Goal: Find specific page/section: Find specific page/section

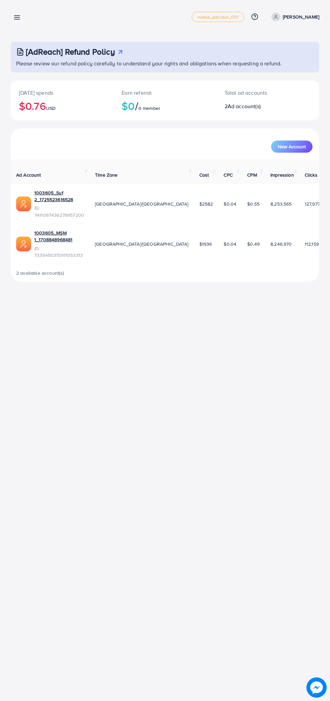
click at [12, 17] on link at bounding box center [16, 17] width 10 height 8
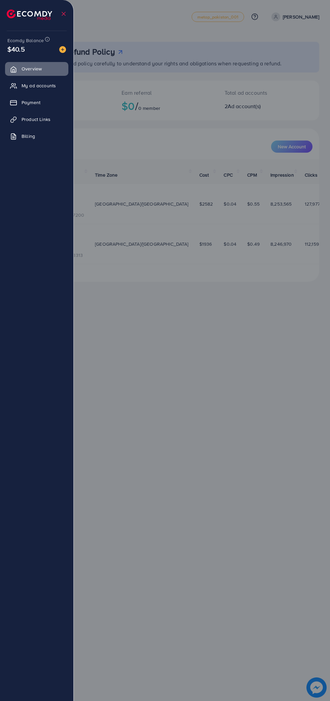
click at [141, 28] on div at bounding box center [165, 420] width 330 height 841
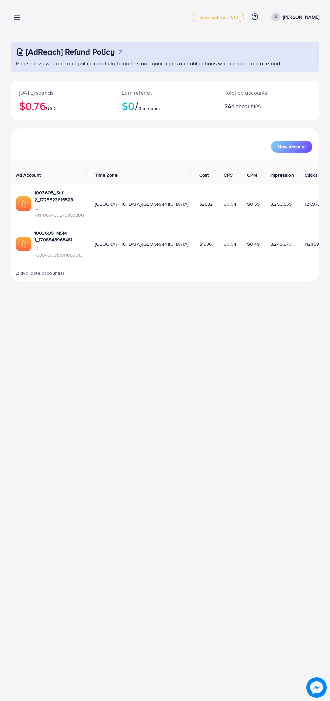
click at [18, 14] on icon at bounding box center [16, 17] width 7 height 7
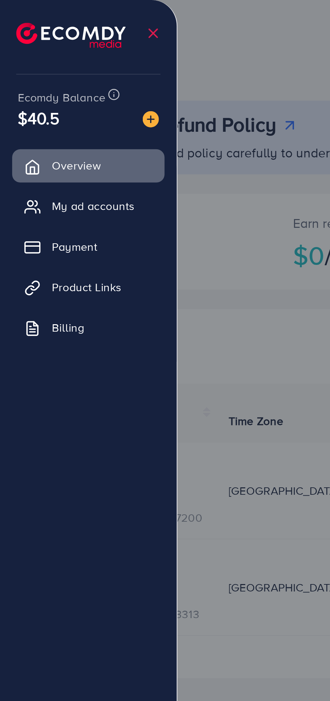
click at [45, 100] on link "Payment" at bounding box center [36, 102] width 63 height 13
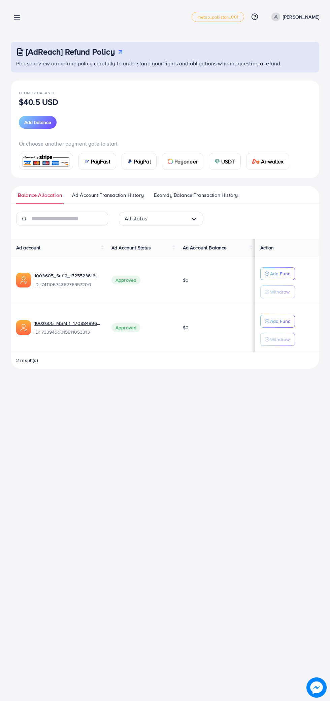
click at [18, 16] on line at bounding box center [16, 16] width 5 height 0
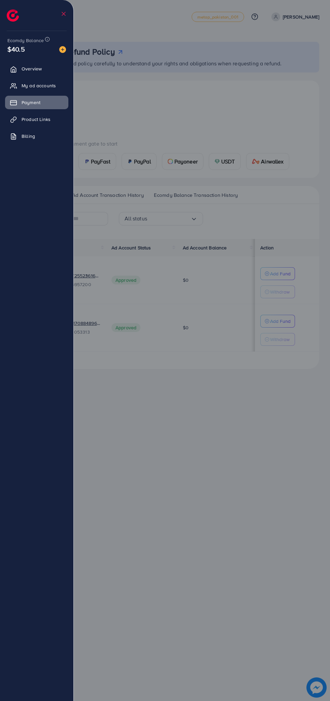
click at [174, 175] on div at bounding box center [165, 420] width 330 height 841
